Goal: Information Seeking & Learning: Learn about a topic

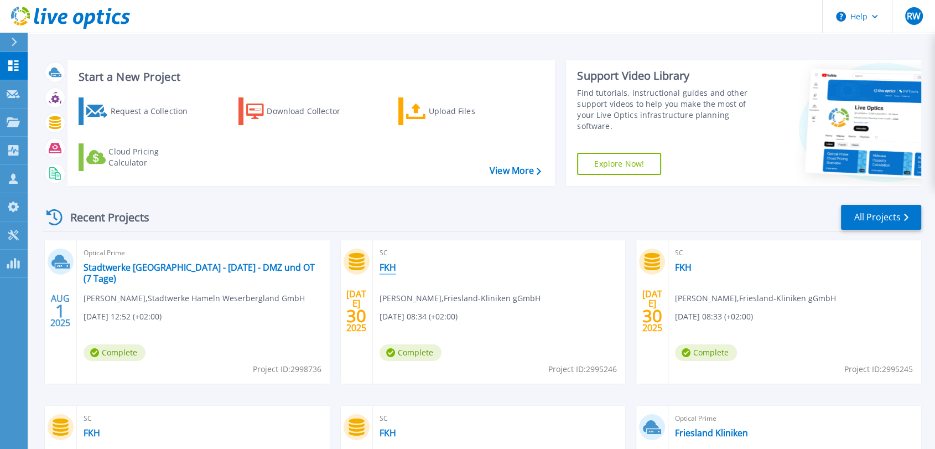
click at [389, 271] on link "FKH" at bounding box center [387, 267] width 17 height 11
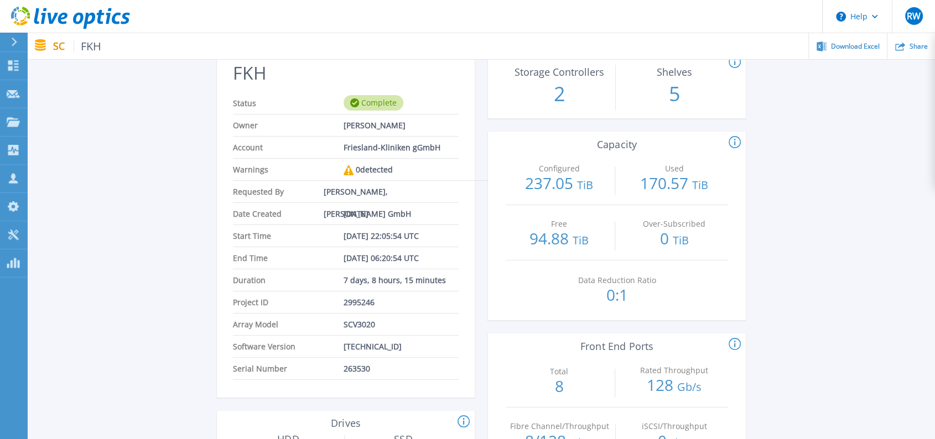
scroll to position [123, 0]
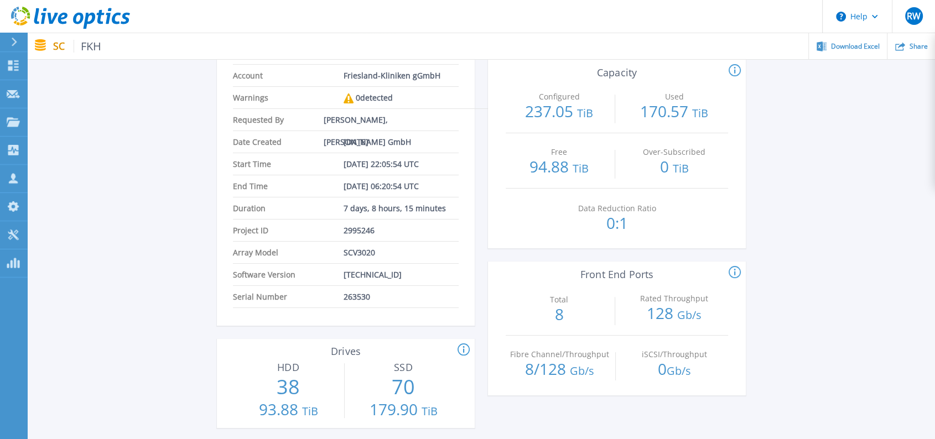
click at [49, 10] on icon at bounding box center [70, 18] width 119 height 23
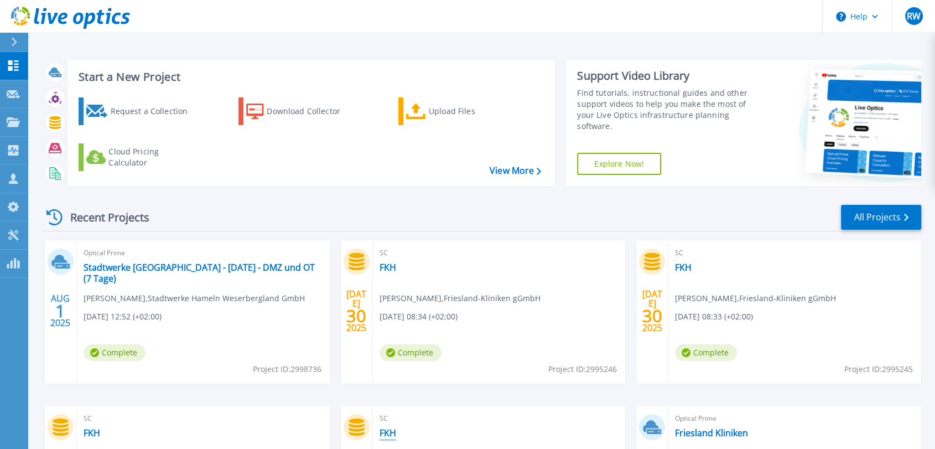
click at [393, 430] on link "FKH" at bounding box center [387, 432] width 17 height 11
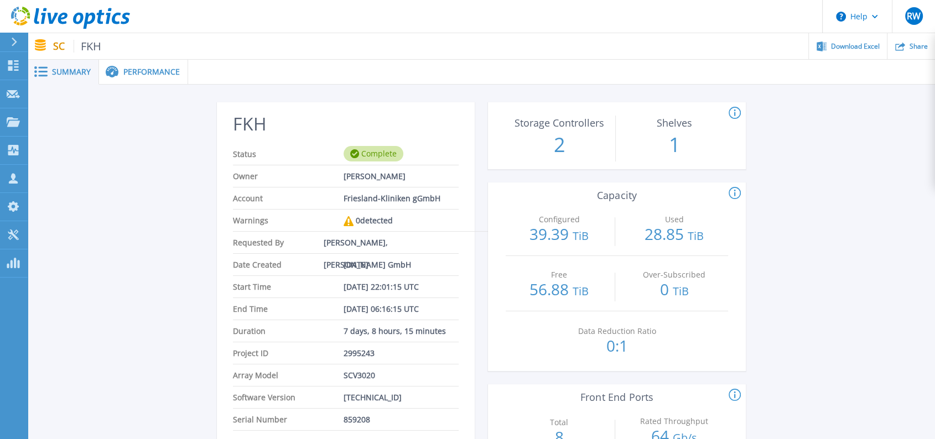
click at [58, 18] on icon at bounding box center [70, 18] width 119 height 23
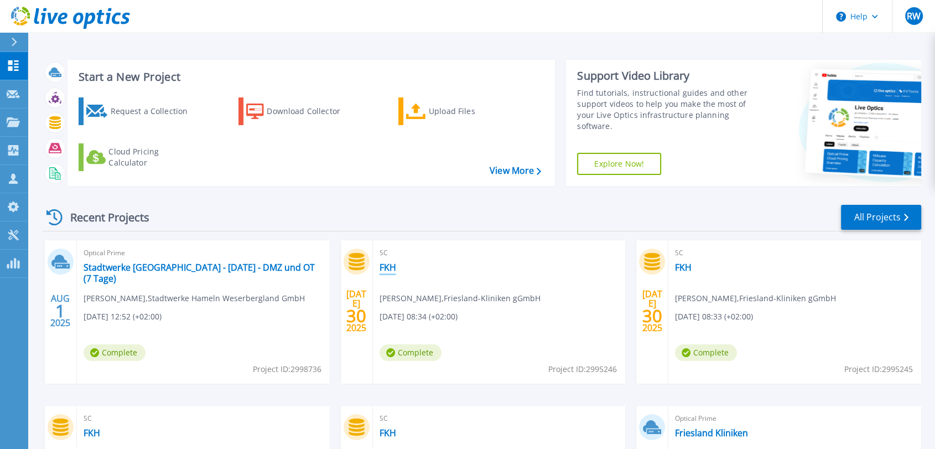
click at [388, 264] on link "FKH" at bounding box center [387, 267] width 17 height 11
click at [394, 267] on link "FKH" at bounding box center [387, 267] width 17 height 11
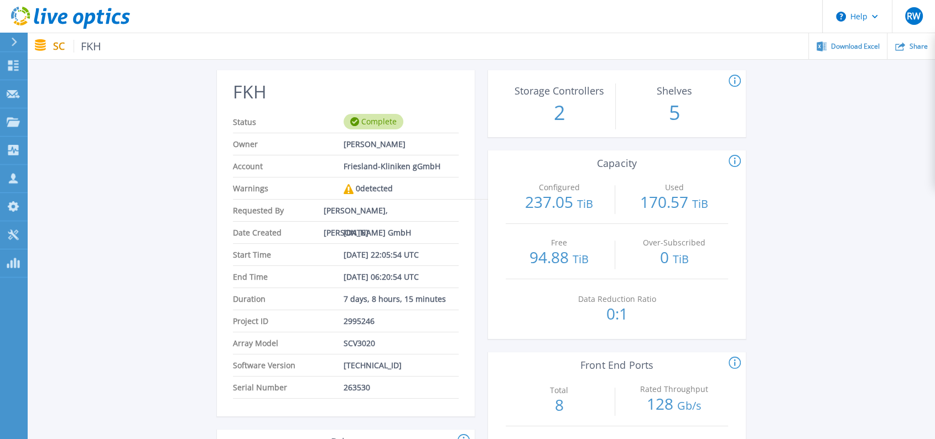
scroll to position [61, 0]
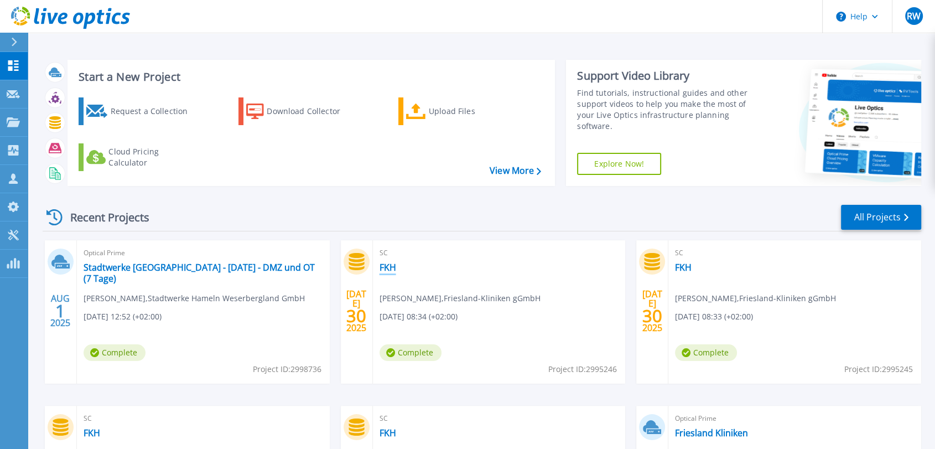
click at [385, 265] on link "FKH" at bounding box center [387, 267] width 17 height 11
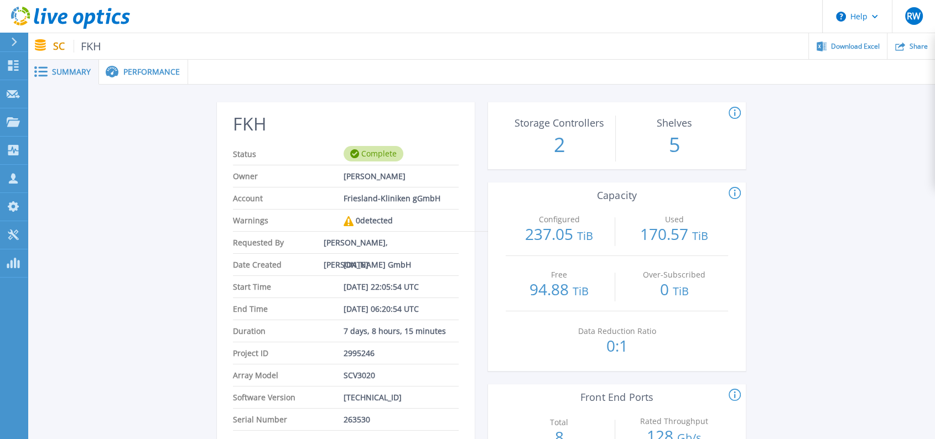
click at [144, 74] on span "Performance" at bounding box center [151, 72] width 56 height 8
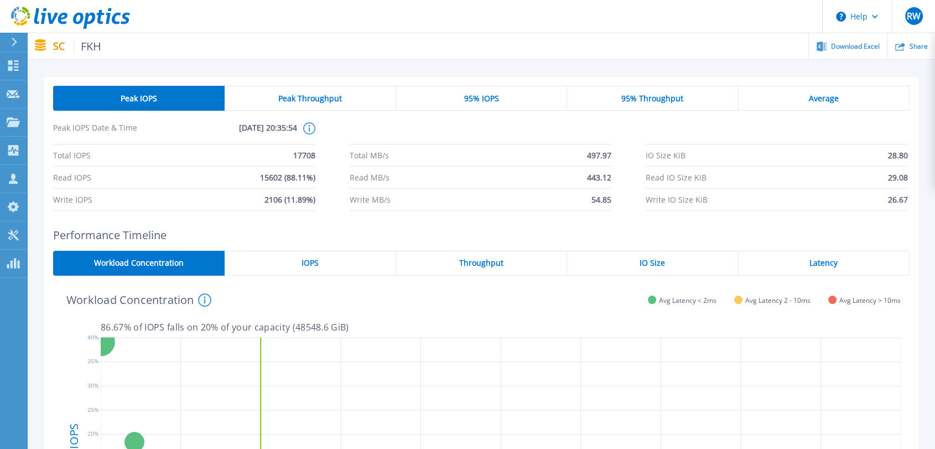
scroll to position [123, 0]
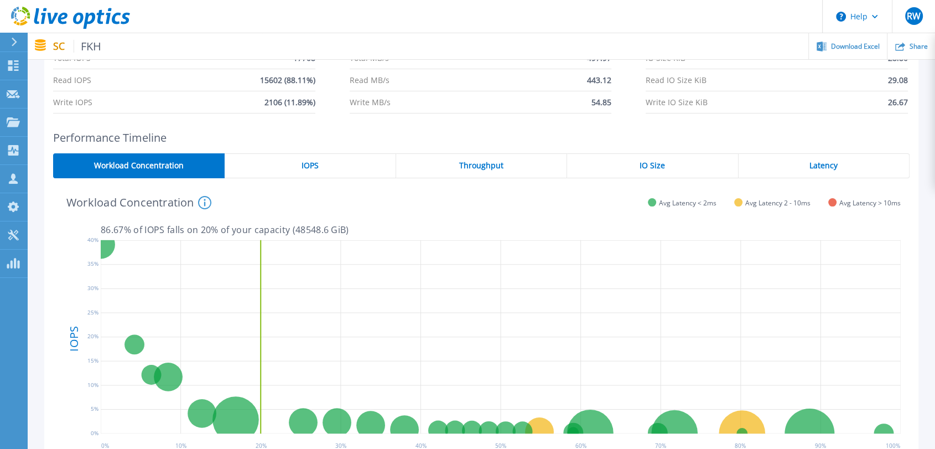
click at [305, 169] on span "IOPS" at bounding box center [309, 165] width 17 height 9
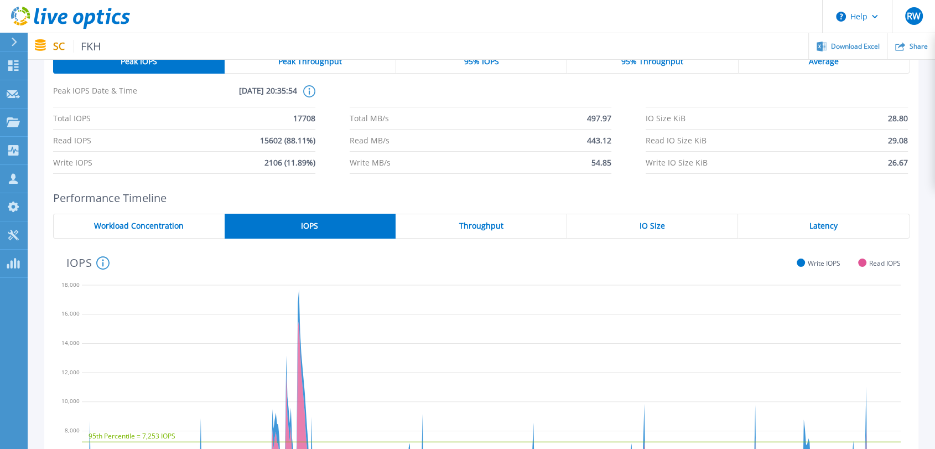
scroll to position [0, 0]
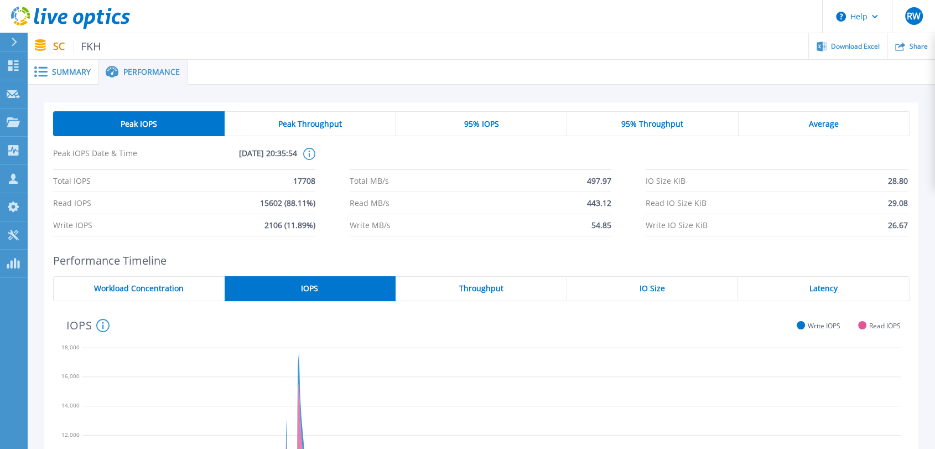
click at [819, 129] on div "Average" at bounding box center [823, 123] width 171 height 25
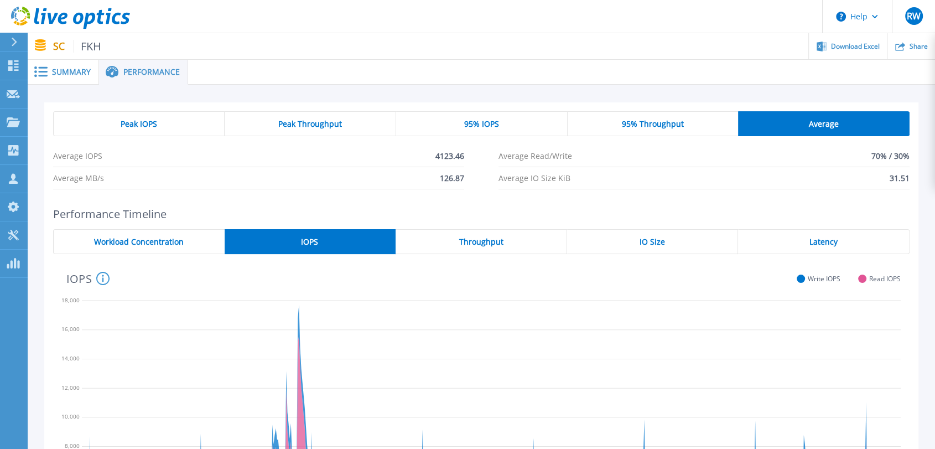
click at [661, 239] on span "IO Size" at bounding box center [651, 241] width 25 height 9
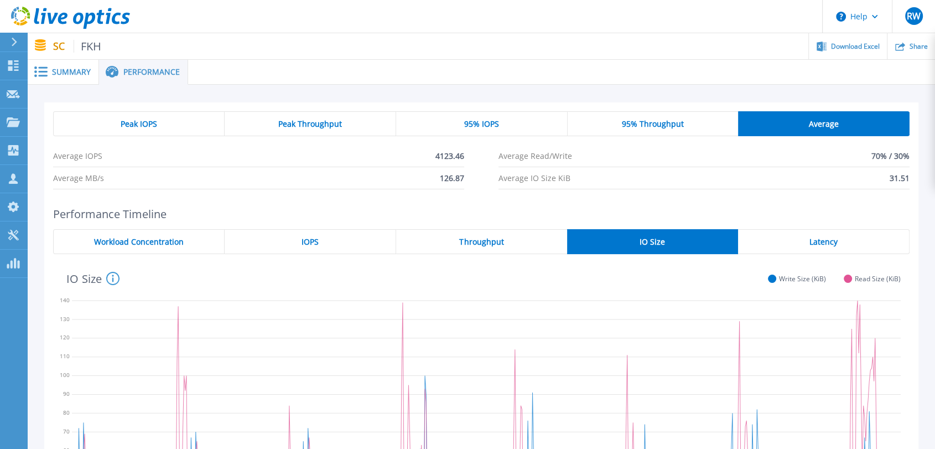
click at [55, 44] on p "SC FKH" at bounding box center [77, 46] width 49 height 13
click at [53, 19] on icon at bounding box center [53, 18] width 11 height 11
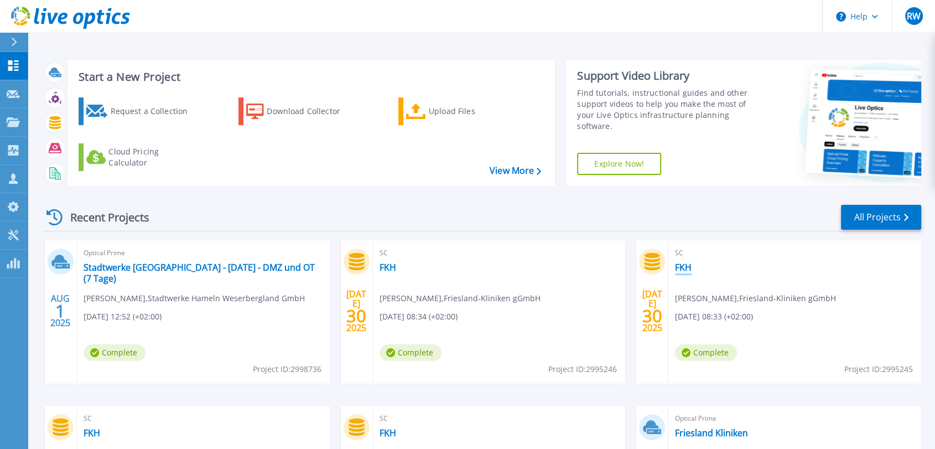
click at [686, 267] on link "FKH" at bounding box center [683, 267] width 17 height 11
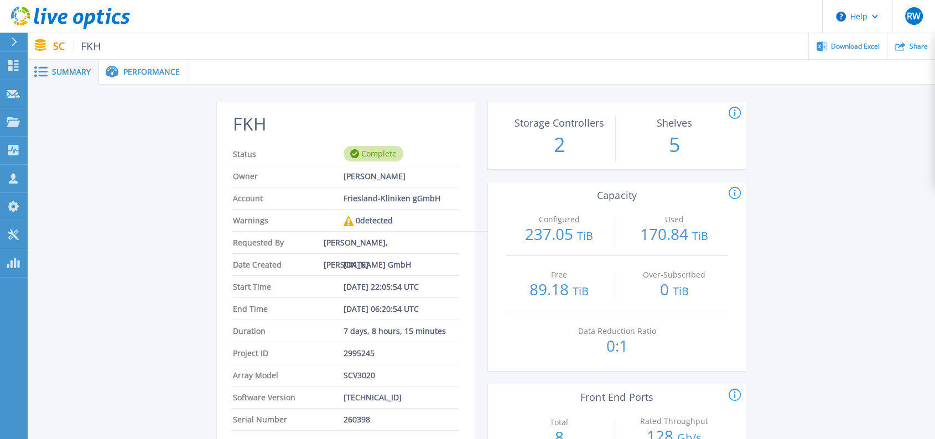
click at [147, 65] on div "Performance" at bounding box center [143, 72] width 89 height 25
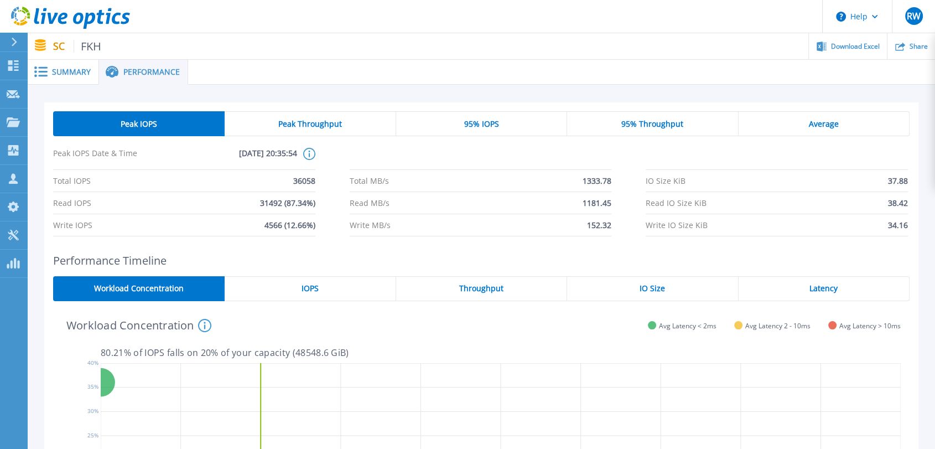
click at [815, 119] on span "Average" at bounding box center [824, 123] width 30 height 9
